Goal: Find specific page/section: Find specific page/section

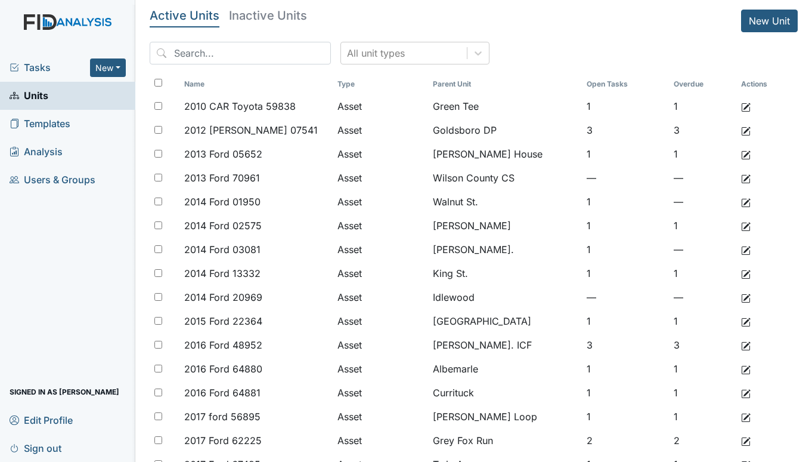
click at [40, 70] on span "Tasks" at bounding box center [50, 67] width 81 height 14
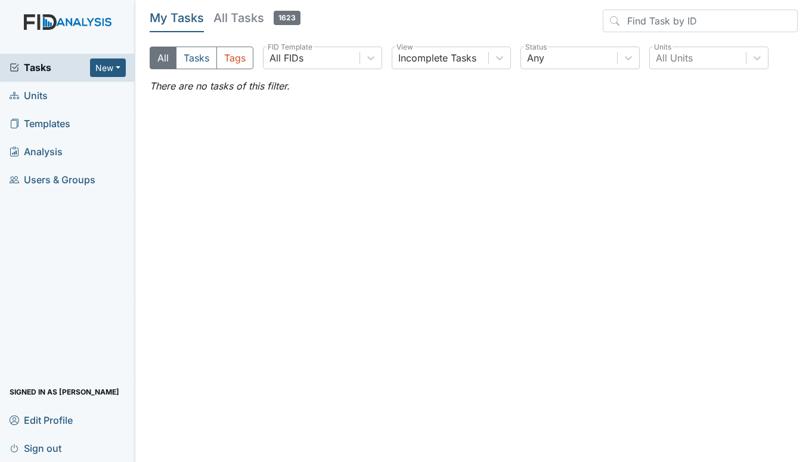
click at [28, 96] on span "Units" at bounding box center [29, 95] width 38 height 18
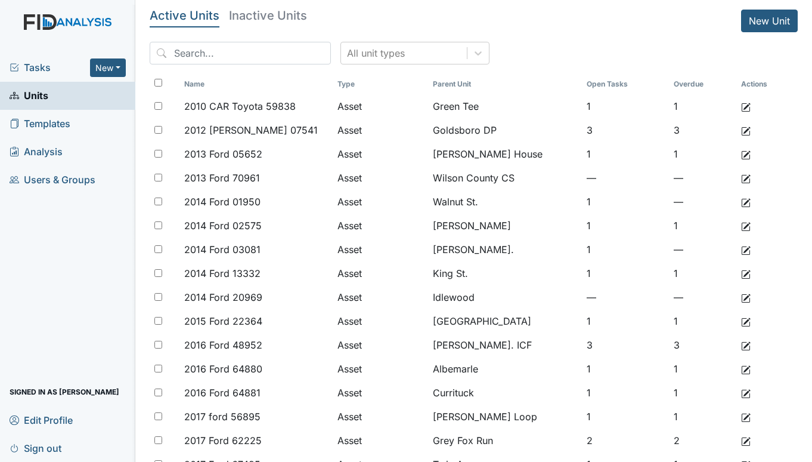
click at [33, 70] on span "Tasks" at bounding box center [50, 67] width 81 height 14
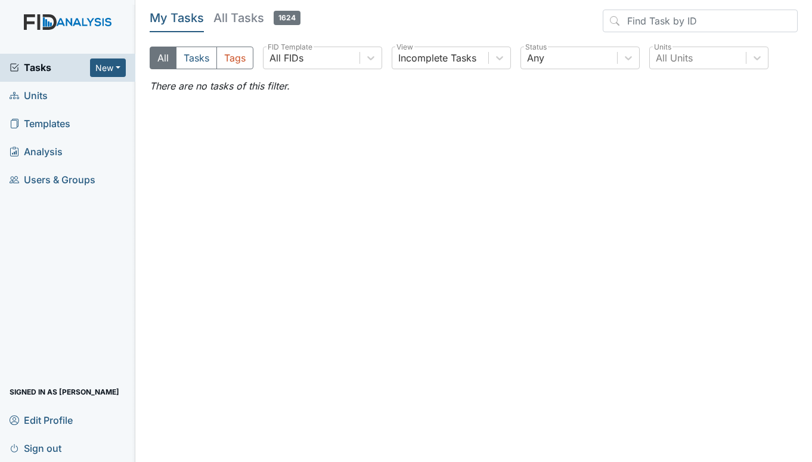
click at [44, 88] on span "Units" at bounding box center [29, 95] width 38 height 18
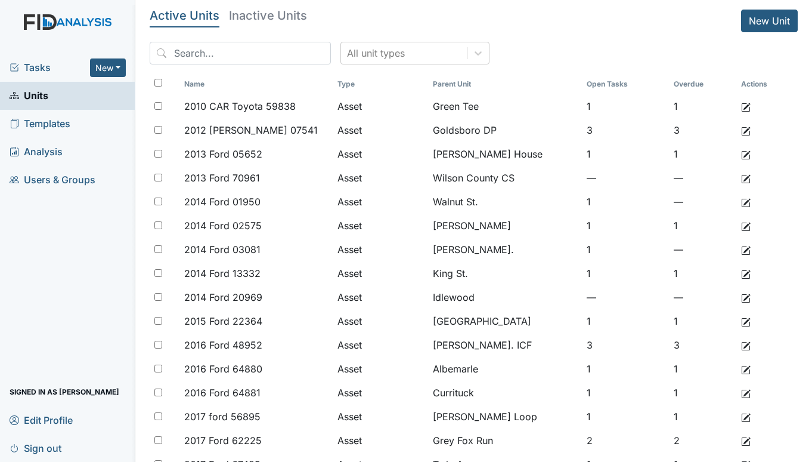
click at [42, 67] on span "Tasks" at bounding box center [50, 67] width 81 height 14
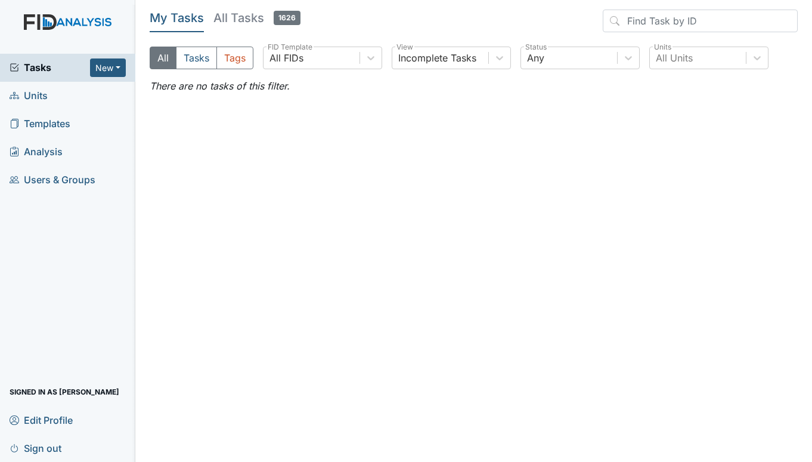
click at [38, 103] on span "Units" at bounding box center [29, 95] width 38 height 18
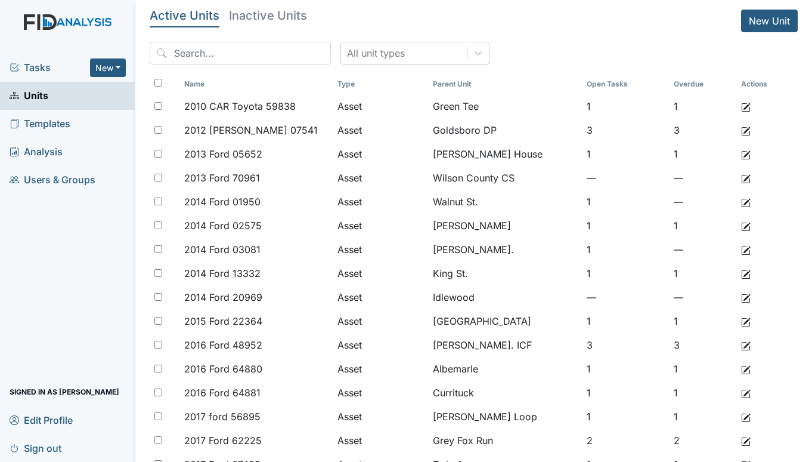
click at [47, 66] on span "Tasks" at bounding box center [50, 67] width 81 height 14
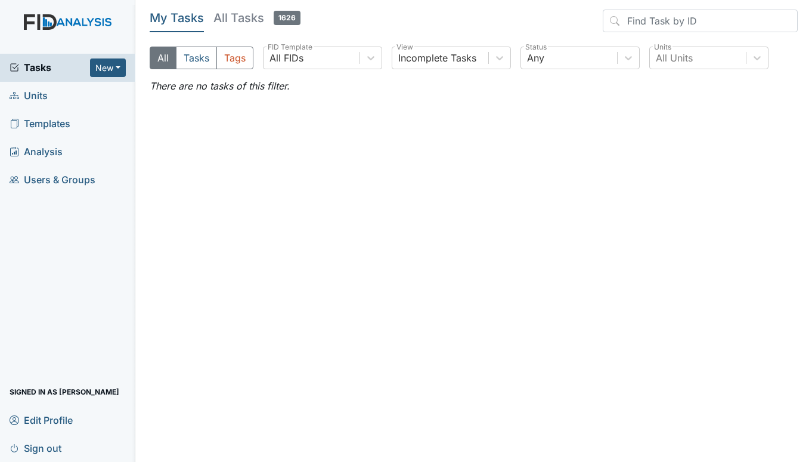
click at [39, 98] on span "Units" at bounding box center [29, 95] width 38 height 18
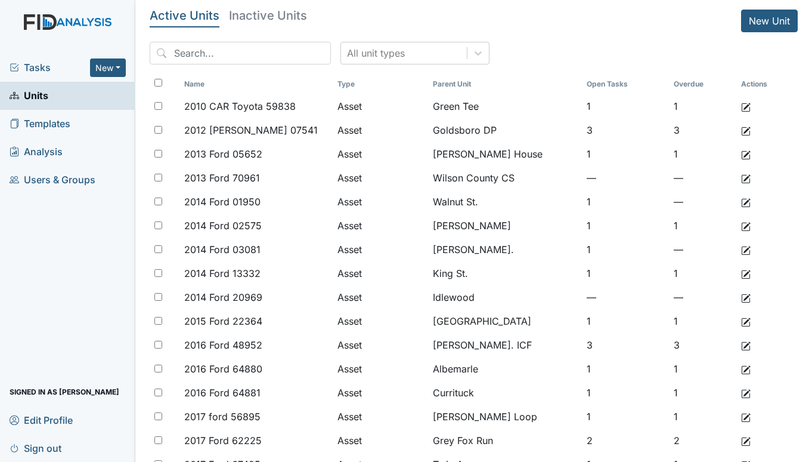
click at [33, 63] on span "Tasks" at bounding box center [50, 67] width 81 height 14
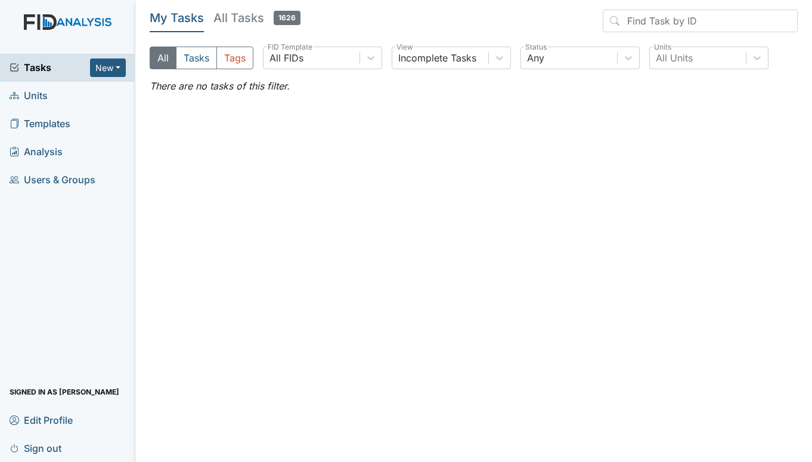
click at [49, 67] on span "Tasks" at bounding box center [50, 67] width 81 height 14
click at [41, 98] on span "Units" at bounding box center [29, 95] width 38 height 18
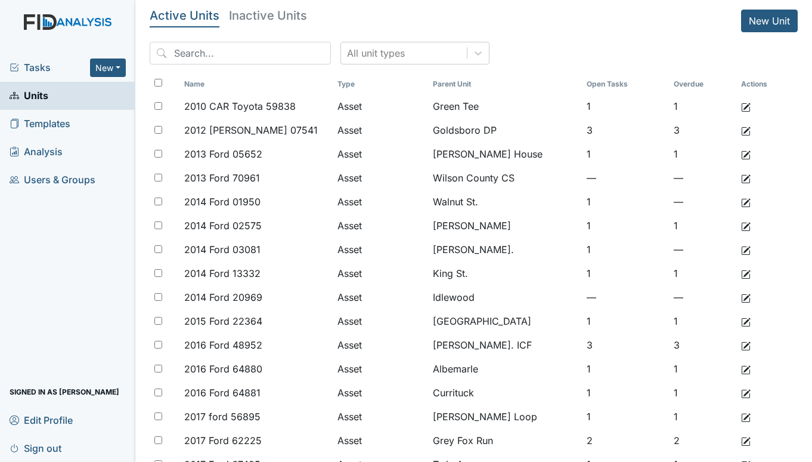
click at [39, 63] on span "Tasks" at bounding box center [50, 67] width 81 height 14
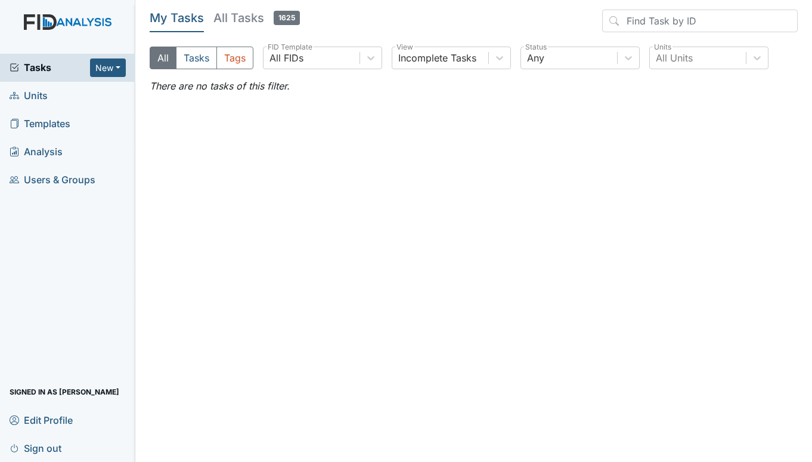
click at [222, 452] on main "My Tasks All Tasks 1625 All Tasks Tags All FIDs FID Template Incomplete Tasks V…" at bounding box center [473, 231] width 677 height 462
click at [481, 452] on main "My Tasks All Tasks 1625 All Tasks Tags All FIDs FID Template Incomplete Tasks V…" at bounding box center [473, 231] width 677 height 462
click at [468, 447] on main "My Tasks All Tasks 1625 All Tasks Tags All FIDs FID Template Incomplete Tasks V…" at bounding box center [473, 231] width 677 height 462
click at [29, 93] on span "Units" at bounding box center [29, 95] width 38 height 18
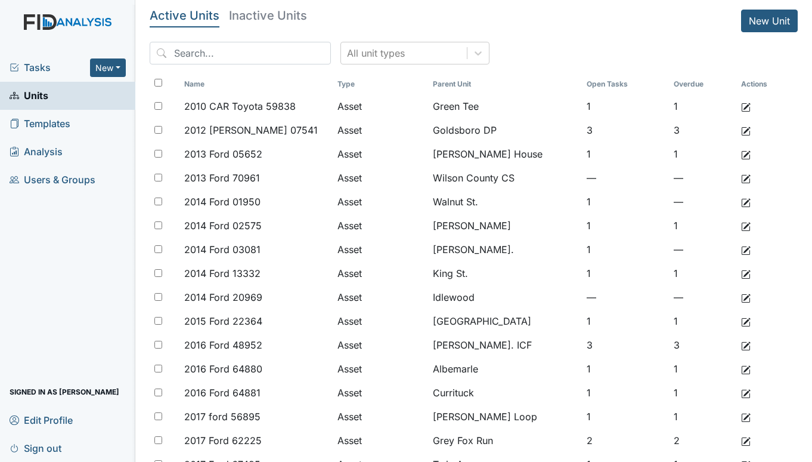
click at [33, 60] on span "Tasks" at bounding box center [50, 67] width 81 height 14
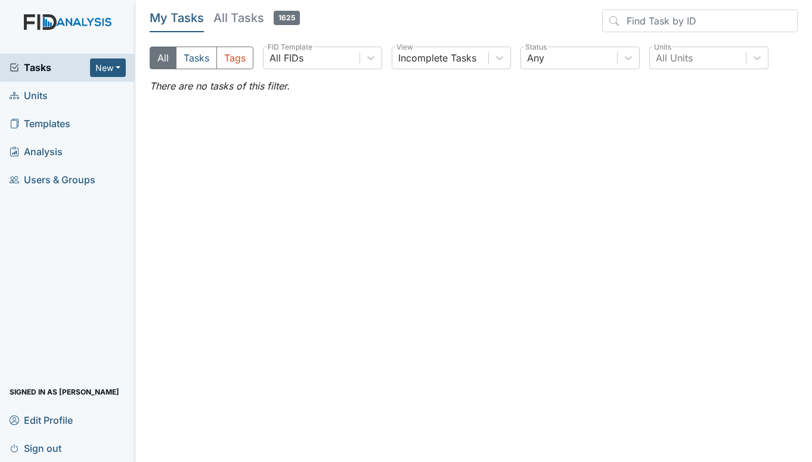
click at [39, 96] on span "Units" at bounding box center [29, 95] width 38 height 18
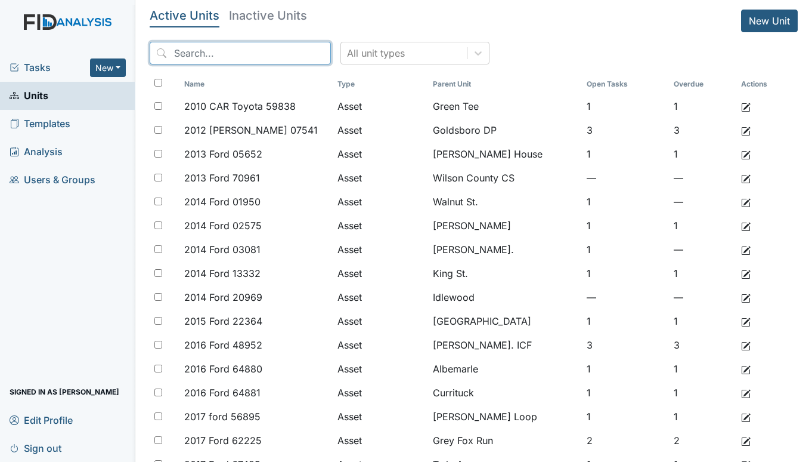
click at [189, 56] on input "search" at bounding box center [240, 53] width 181 height 23
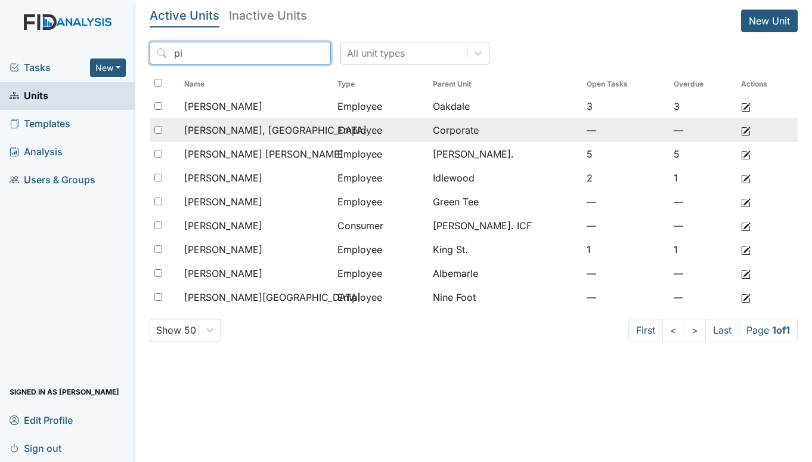
type input "pi"
click at [225, 133] on span "[PERSON_NAME], [GEOGRAPHIC_DATA]" at bounding box center [275, 130] width 183 height 14
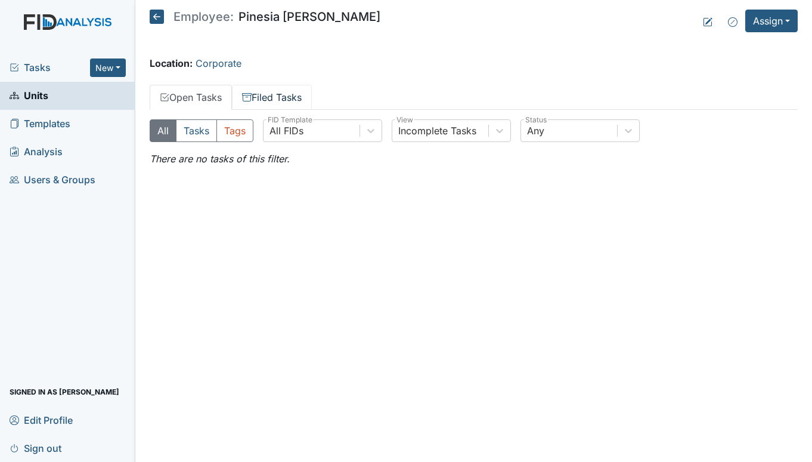
click at [268, 95] on link "Filed Tasks" at bounding box center [272, 97] width 80 height 25
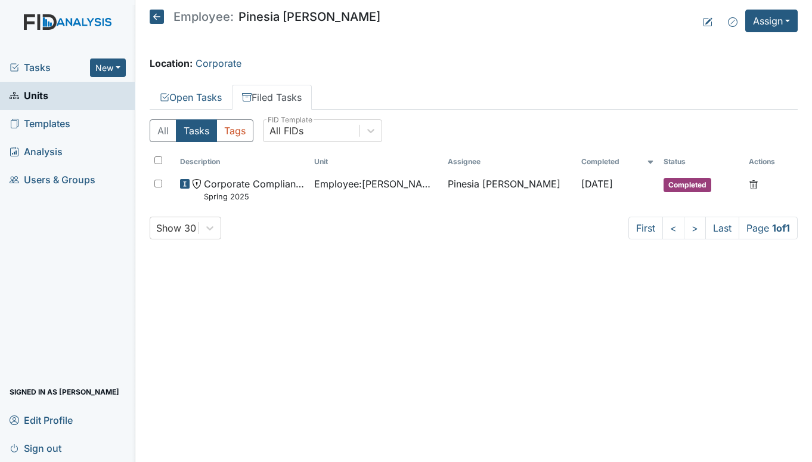
click at [52, 66] on span "Tasks" at bounding box center [50, 67] width 81 height 14
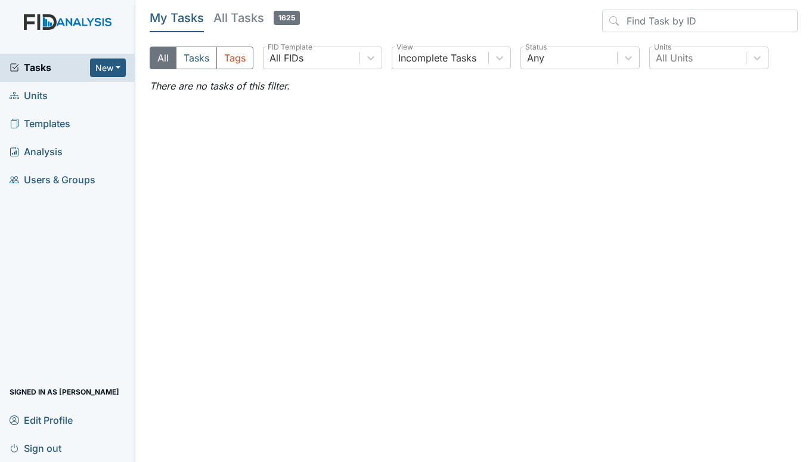
click at [46, 97] on span "Units" at bounding box center [29, 95] width 38 height 18
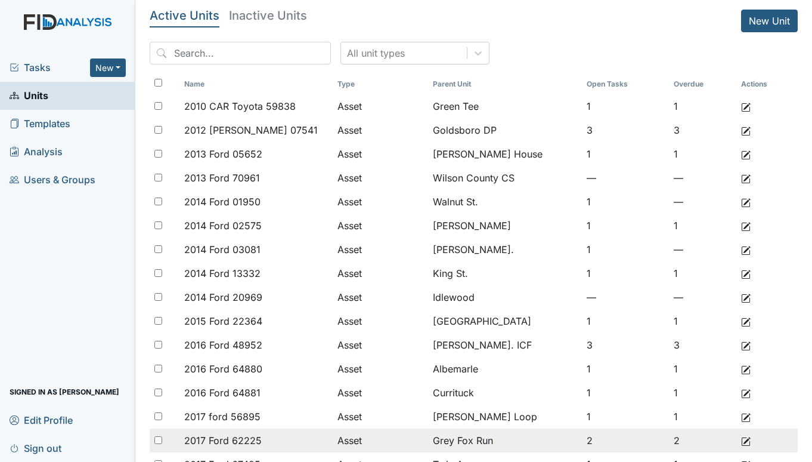
click at [783, 444] on td at bounding box center [767, 440] width 60 height 24
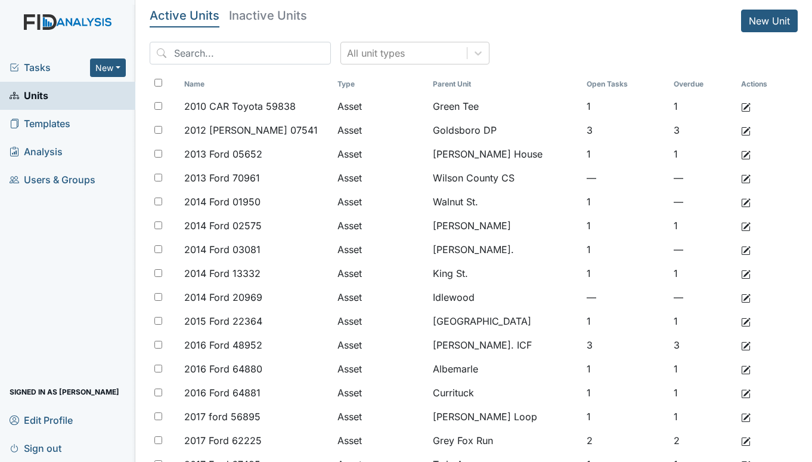
click at [110, 453] on link "Sign out" at bounding box center [67, 448] width 135 height 28
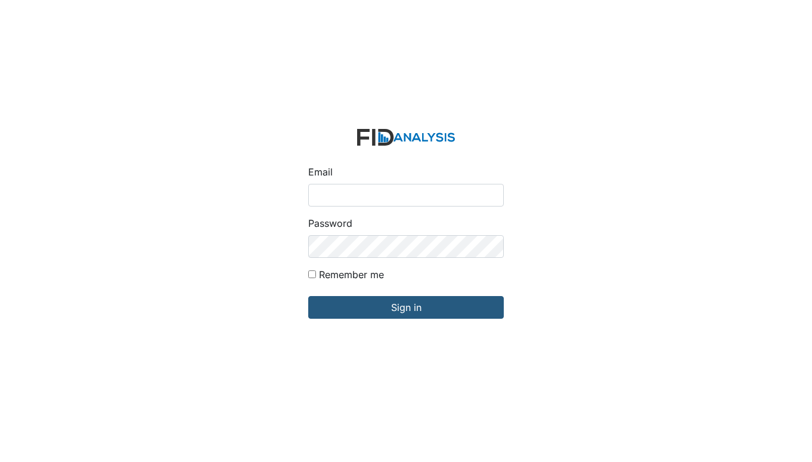
click at [359, 196] on input "Email" at bounding box center [406, 195] width 196 height 23
type input "[EMAIL_ADDRESS][DOMAIN_NAME]"
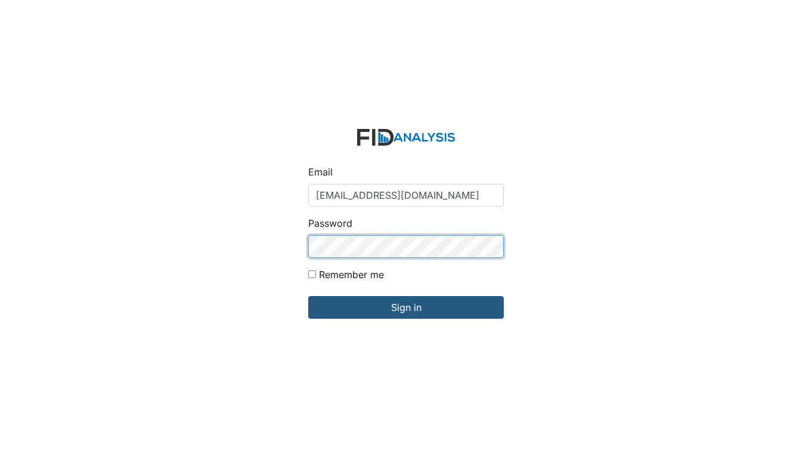
click at [308, 296] on input "Sign in" at bounding box center [406, 307] width 196 height 23
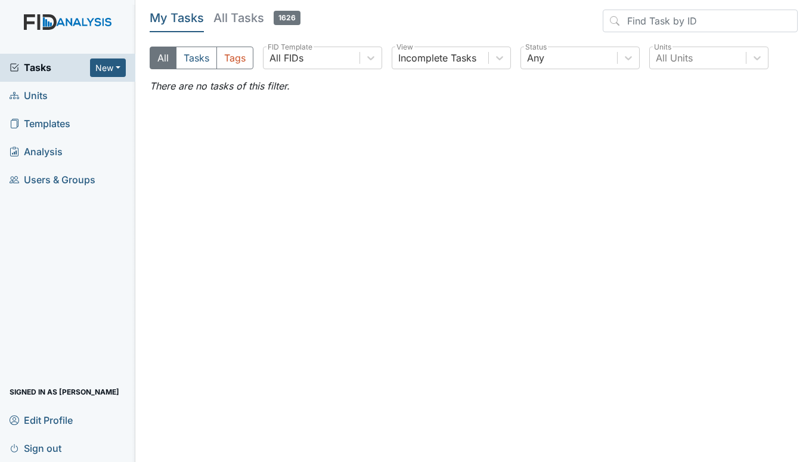
click at [25, 98] on span "Units" at bounding box center [29, 95] width 38 height 18
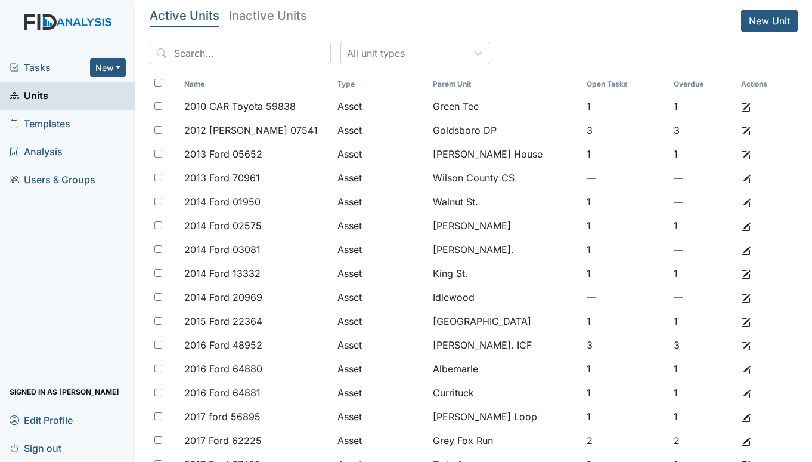
click at [48, 66] on span "Tasks" at bounding box center [50, 67] width 81 height 14
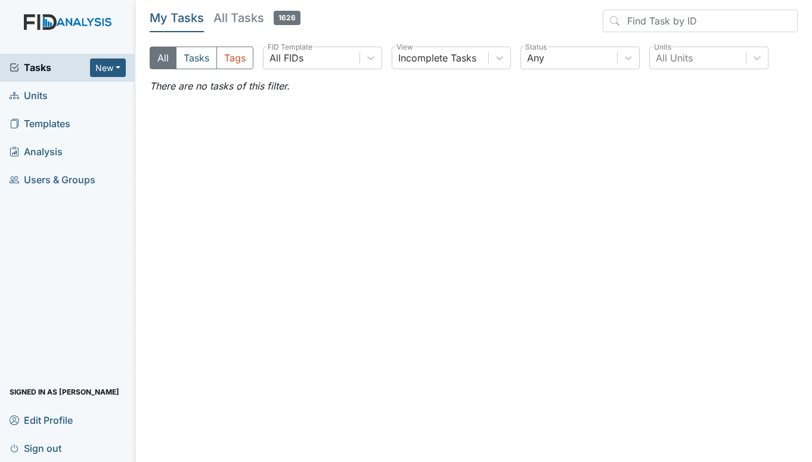
click at [35, 95] on span "Units" at bounding box center [29, 95] width 38 height 18
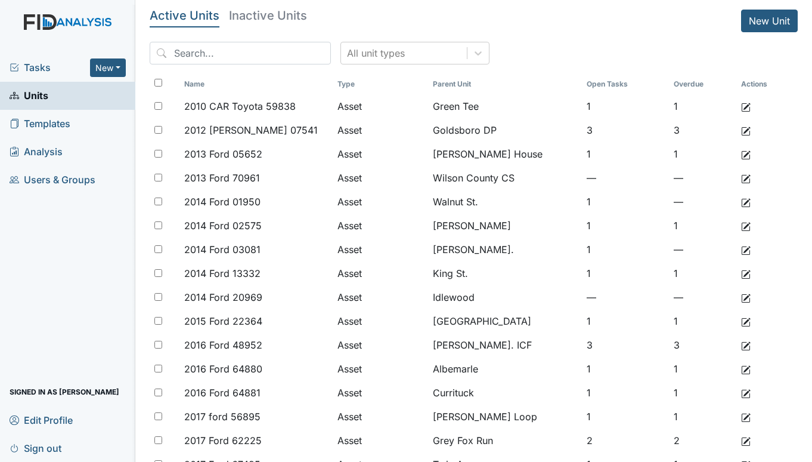
click at [793, 449] on main "Active Units Inactive Units New Unit All unit types Name Type Parent Unit Open …" at bounding box center [473, 231] width 677 height 462
click at [23, 69] on span "Tasks" at bounding box center [50, 67] width 81 height 14
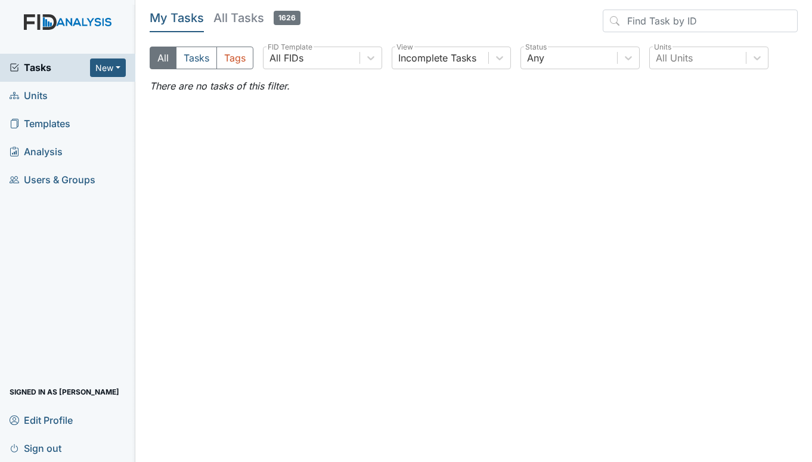
click at [41, 87] on span "Units" at bounding box center [29, 95] width 38 height 18
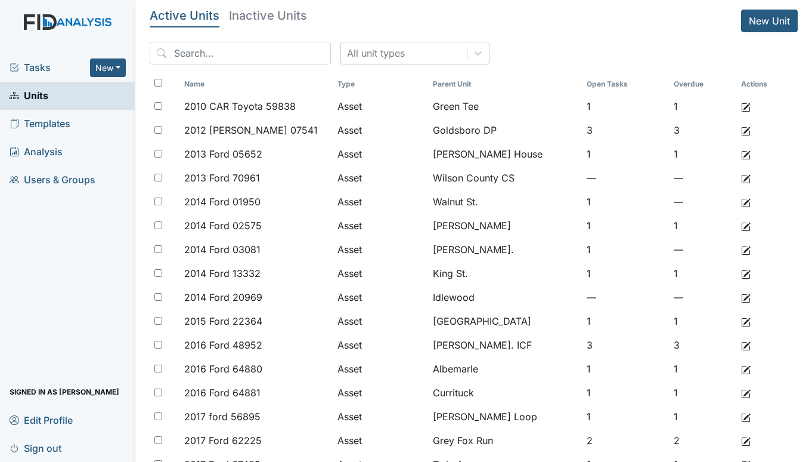
click at [46, 63] on span "Tasks" at bounding box center [50, 67] width 81 height 14
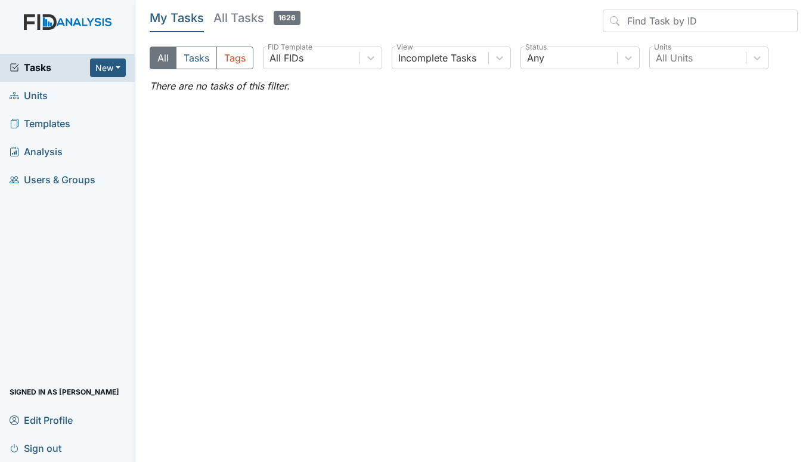
click at [41, 95] on span "Units" at bounding box center [29, 95] width 38 height 18
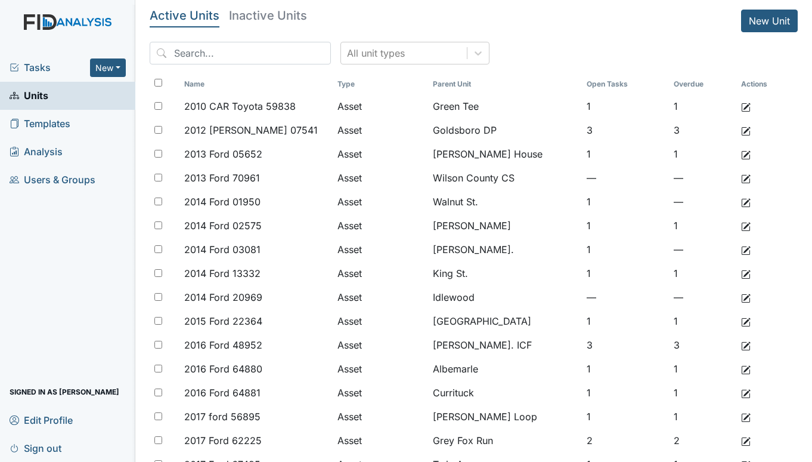
click at [36, 59] on div "Tasks New Form Inspection Document Bundle" at bounding box center [67, 68] width 135 height 28
click at [44, 62] on span "Tasks" at bounding box center [50, 67] width 81 height 14
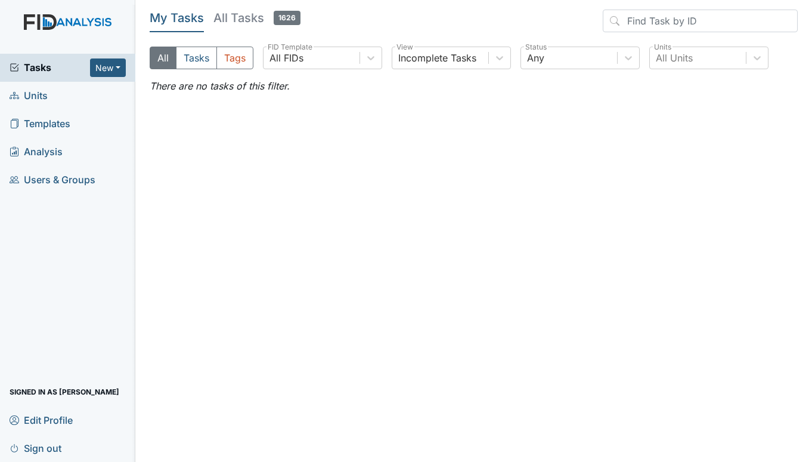
click at [40, 93] on span "Units" at bounding box center [29, 95] width 38 height 18
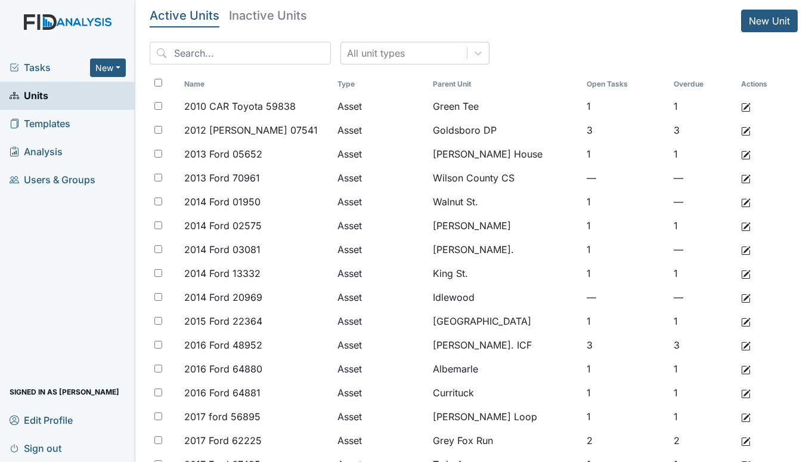
click at [36, 61] on span "Tasks" at bounding box center [50, 67] width 81 height 14
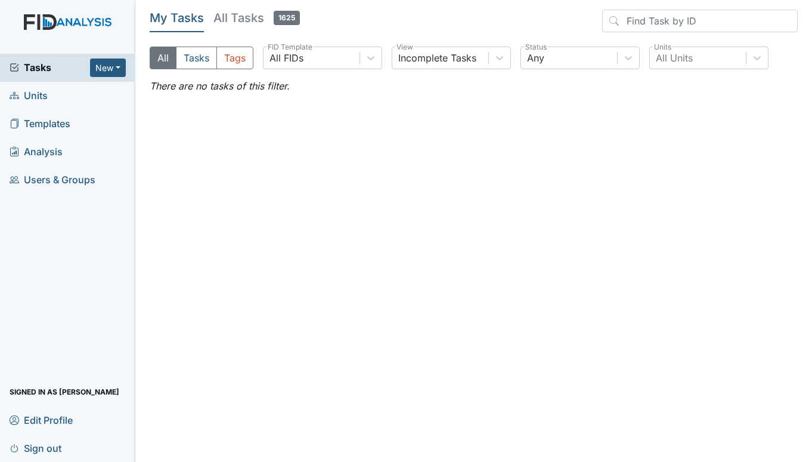
click at [32, 95] on span "Units" at bounding box center [29, 95] width 38 height 18
